Goal: Information Seeking & Learning: Learn about a topic

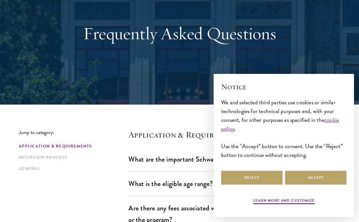
scroll to position [58, 0]
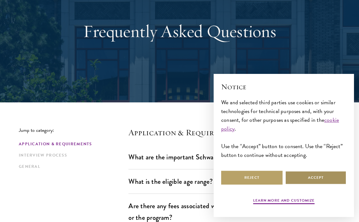
click at [309, 181] on button "Accept" at bounding box center [315, 177] width 61 height 14
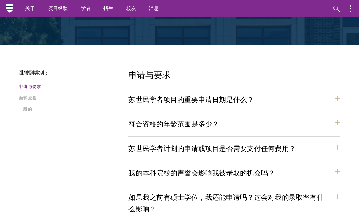
scroll to position [115, 0]
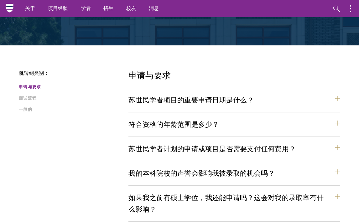
click at [226, 100] on font "苏世民学者项目的重要申请日期是什么？" at bounding box center [193, 100] width 125 height 10
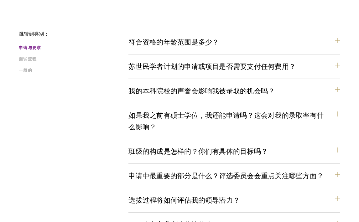
scroll to position [379, 0]
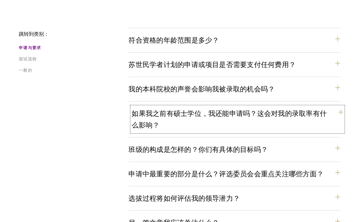
click at [204, 127] on button "如果我之前有硕士学位，我还能申请吗？这会对我的录取率有什么影响？" at bounding box center [236, 119] width 211 height 26
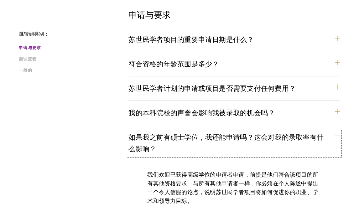
scroll to position [176, 0]
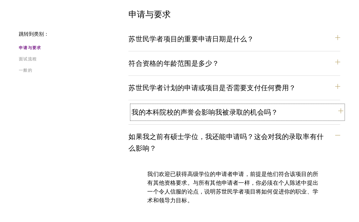
click at [147, 108] on font "我的本科院校的声誉会影响我被录取的机会吗？" at bounding box center [204, 112] width 146 height 10
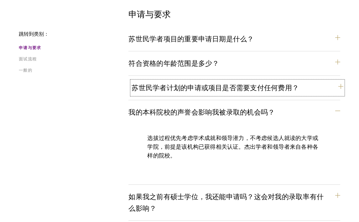
click at [139, 88] on font "苏世民学者计划的申请或项目是否需要支付任何费用？" at bounding box center [214, 88] width 167 height 10
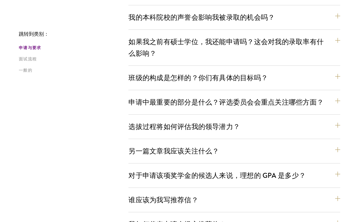
scroll to position [367, 0]
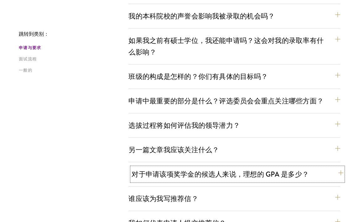
click at [160, 171] on font "对于申请该项奖学金的候选人来说，理想的 GPA 是多少？" at bounding box center [219, 174] width 177 height 10
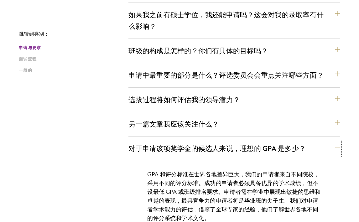
scroll to position [297, 0]
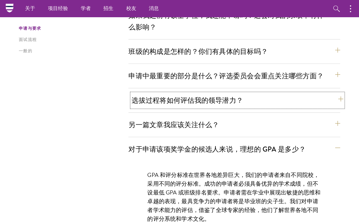
click at [152, 105] on font "选拔过程将如何评估我的领导潜力？" at bounding box center [186, 100] width 111 height 10
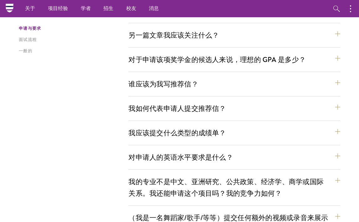
scroll to position [715, 0]
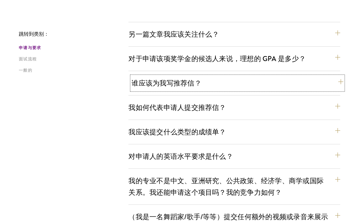
click at [148, 88] on button "谁应该为我写推荐信？" at bounding box center [236, 83] width 211 height 14
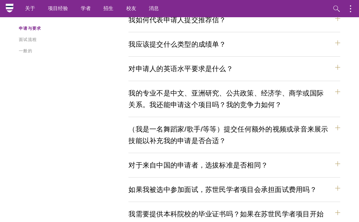
scroll to position [739, 0]
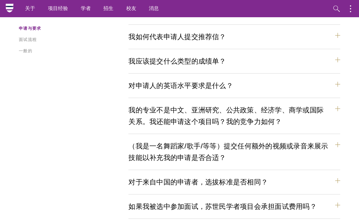
click at [158, 44] on div "我如何代表申请人提交推荐信？ 所有推荐信必须通过我们的在线系统提交。申请人需在系统中输入推荐人的联系方式，系统会自动生成一封电子邮件发送给推荐人。请注意，这封…" at bounding box center [233, 39] width 211 height 19
click at [131, 71] on div "我应该提交什么类型的成绩单？ 我们倾向于接受官方成绩单的扫描件。我们了解，各大学在直接向学生发放成绩单方面的做法各不相同，有时也会发放由教务处出具的正式文件，…" at bounding box center [233, 63] width 211 height 19
click at [144, 64] on font "我应该提交什么类型的成绩单？" at bounding box center [179, 61] width 97 height 10
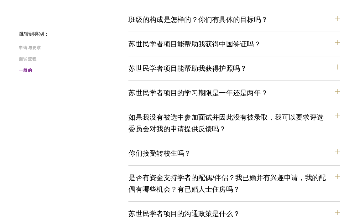
scroll to position [1018, 0]
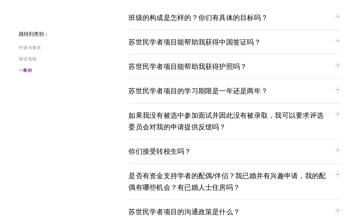
click at [156, 98] on div "苏世民学者项目的学习期限是一年还是两年？ 该项目为期一年，包括所有必修课程和活动，从八月底的强制性入学指导开始，到次年七月初的毕业典礼结束。在某些情况下，来自…" at bounding box center [233, 93] width 211 height 19
click at [162, 93] on font "苏世民学者项目的学习期限是一年还是两年？" at bounding box center [200, 91] width 139 height 10
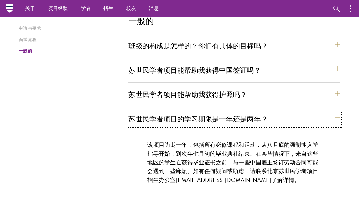
scroll to position [882, 0]
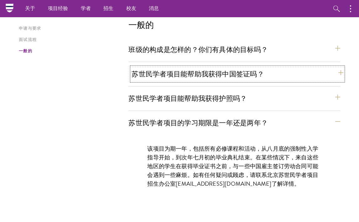
click at [165, 77] on font "苏世民学者项目能帮助我获得中国签证吗？" at bounding box center [197, 74] width 132 height 10
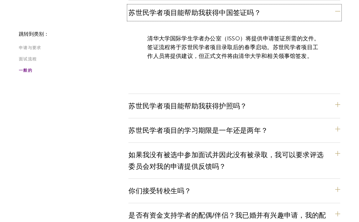
scroll to position [944, 0]
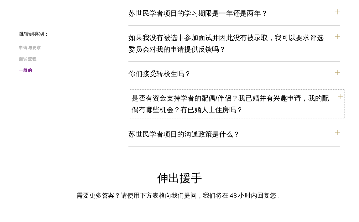
click at [150, 103] on button "是否有资金支持学者的配偶/伴侣？我已婚并有兴趣申请，我的配偶有哪些机会？有已婚人士住房吗？" at bounding box center [236, 104] width 211 height 26
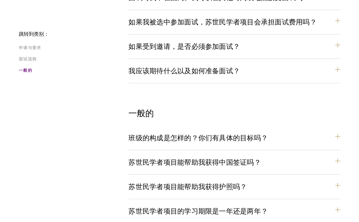
scroll to position [795, 0]
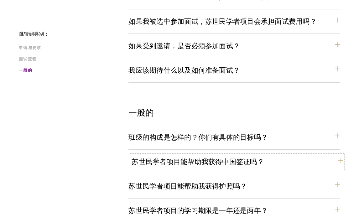
click at [155, 159] on font "苏世民学者项目能帮助我获得中国签证吗？" at bounding box center [197, 161] width 132 height 10
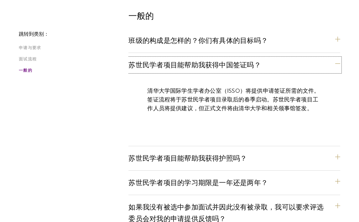
scroll to position [911, 0]
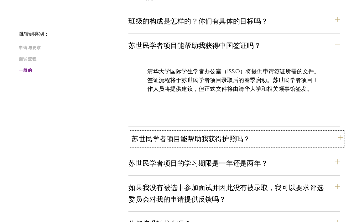
click at [147, 144] on button "苏世民学者项目能帮助我获得护照吗？" at bounding box center [236, 139] width 211 height 14
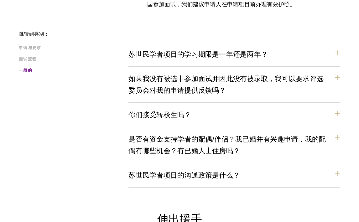
scroll to position [1012, 0]
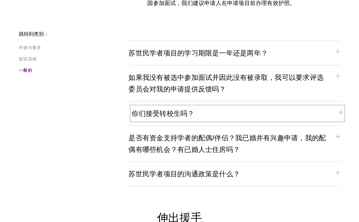
click at [155, 112] on font "你们接受转校生吗？" at bounding box center [162, 113] width 63 height 10
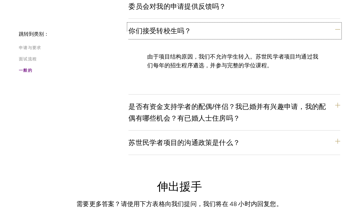
scroll to position [1034, 0]
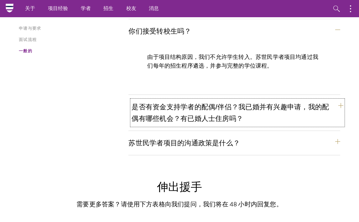
click at [143, 119] on font "是否有资金支持学者的配偶/伴侣？我已婚并有兴趣申请，我的配偶有哪些机会？有已婚人士住房吗？" at bounding box center [229, 113] width 197 height 22
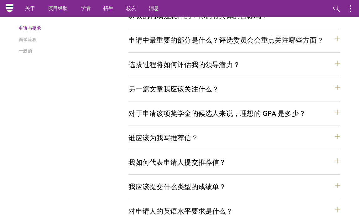
scroll to position [0, 0]
